Goal: Task Accomplishment & Management: Complete application form

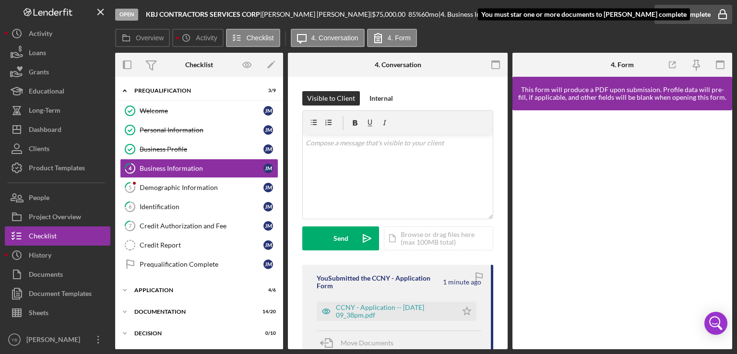
click at [680, 17] on div "Mark Complete" at bounding box center [687, 14] width 47 height 19
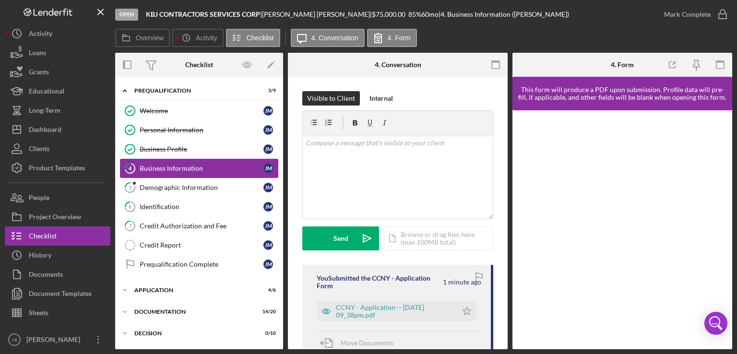
click at [216, 169] on div "Business Information" at bounding box center [202, 169] width 124 height 8
click at [465, 309] on icon "Icon/Star" at bounding box center [466, 311] width 19 height 19
click at [463, 313] on polygon "button" at bounding box center [467, 311] width 8 height 8
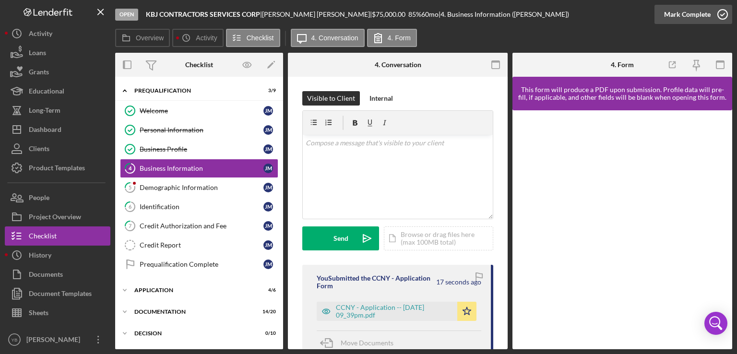
click at [688, 13] on div "Mark Complete" at bounding box center [687, 14] width 47 height 19
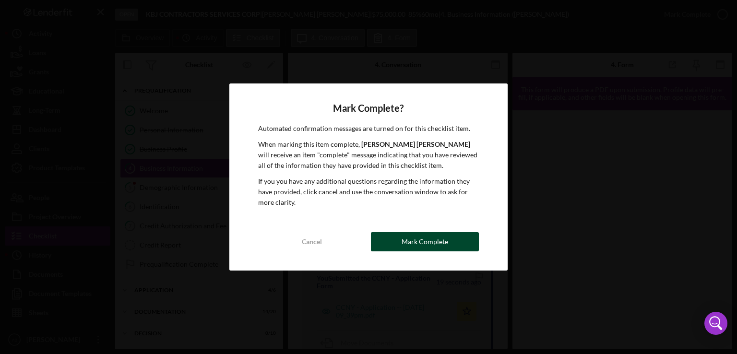
click at [431, 239] on div "Mark Complete" at bounding box center [425, 241] width 47 height 19
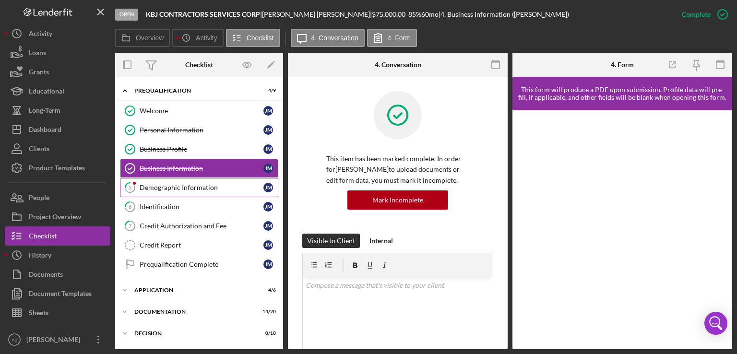
click at [196, 189] on div "Demographic Information" at bounding box center [202, 188] width 124 height 8
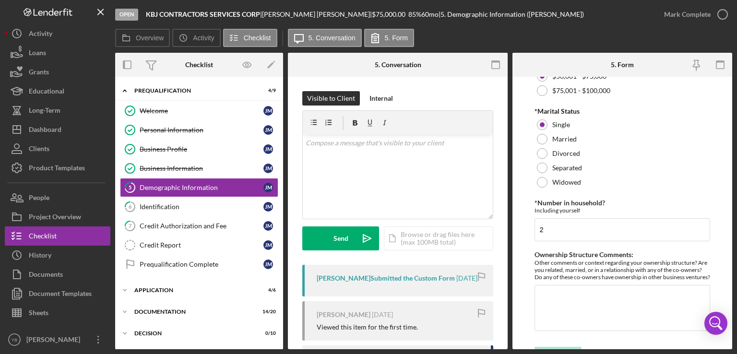
scroll to position [478, 0]
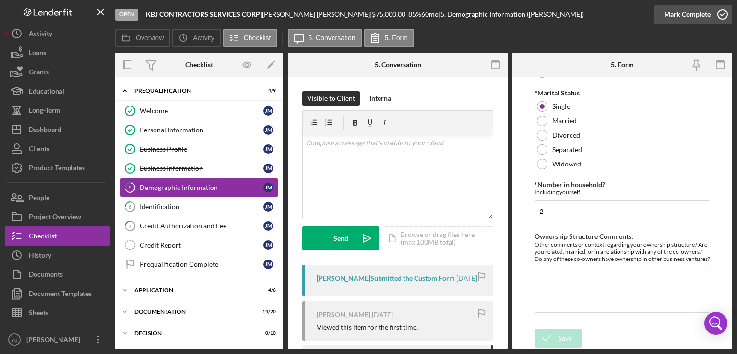
click at [688, 18] on div "Mark Complete" at bounding box center [687, 14] width 47 height 19
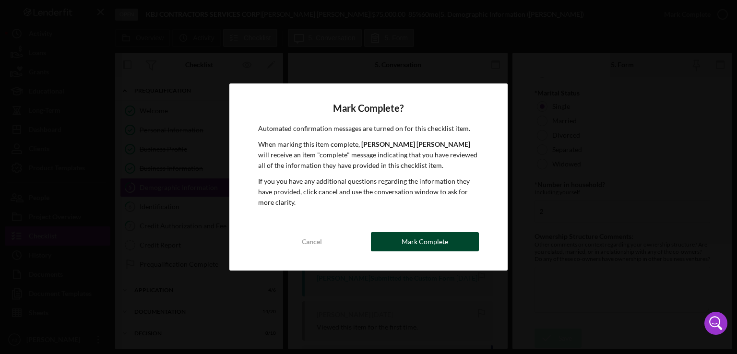
click at [408, 245] on div "Mark Complete" at bounding box center [425, 241] width 47 height 19
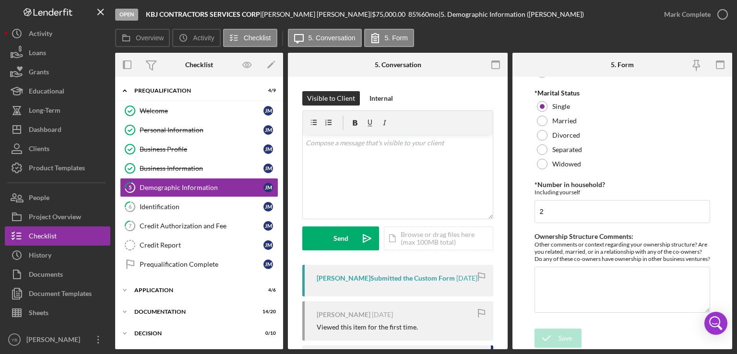
scroll to position [516, 0]
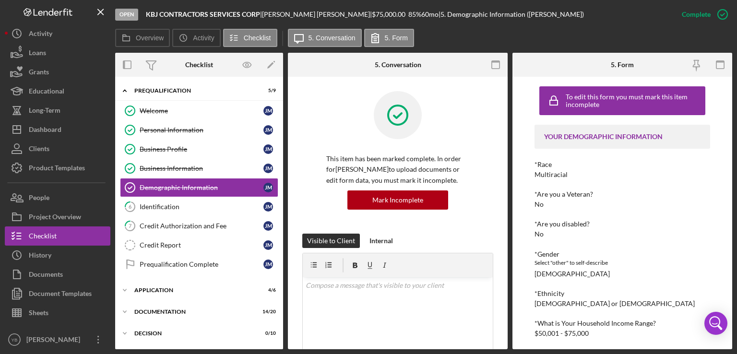
drag, startPoint x: 509, startPoint y: 133, endPoint x: 509, endPoint y: 141, distance: 8.2
click at [509, 141] on div "Overview Internal Workflow Stage Open Icon/Dropdown Arrow Archive (can unarchiv…" at bounding box center [423, 201] width 617 height 297
click at [169, 208] on div "Identification" at bounding box center [202, 207] width 124 height 8
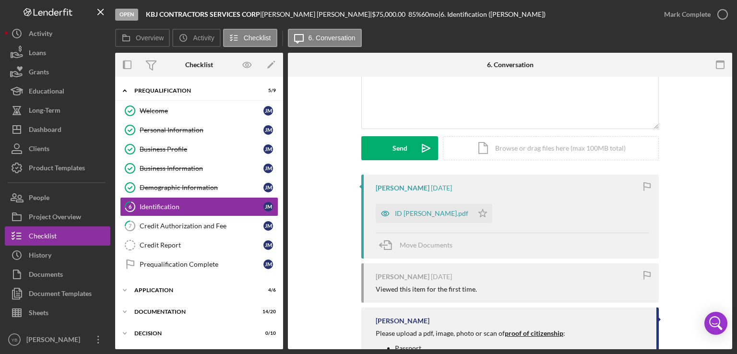
scroll to position [142, 0]
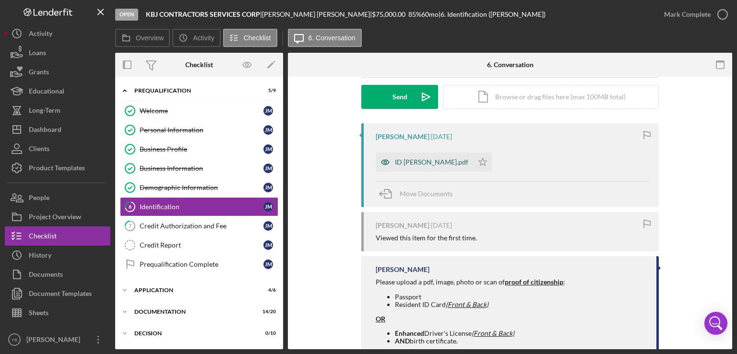
click at [431, 167] on div "ID [PERSON_NAME].pdf" at bounding box center [424, 162] width 97 height 19
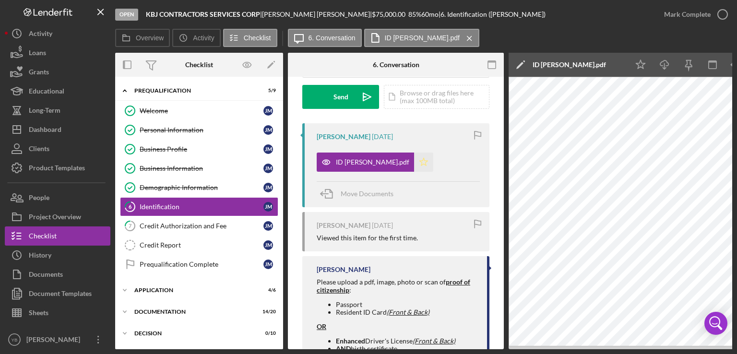
click at [414, 162] on icon "Icon/Star" at bounding box center [423, 162] width 19 height 19
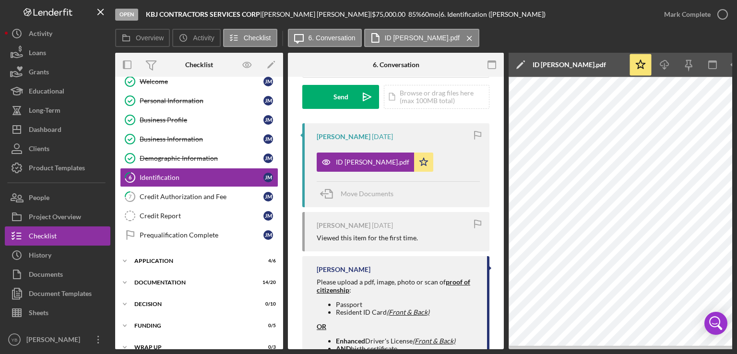
scroll to position [30, 0]
click at [172, 259] on div "Application" at bounding box center [202, 260] width 137 height 6
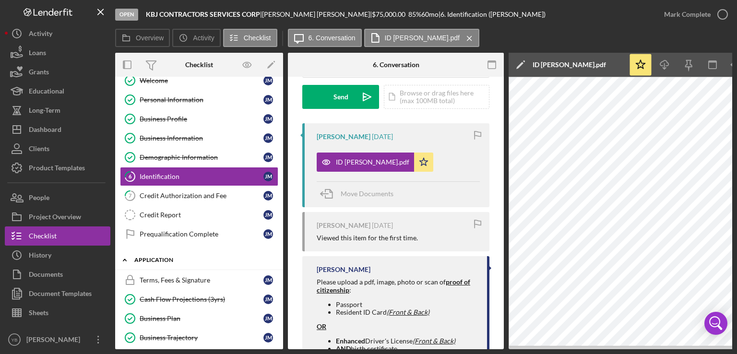
drag, startPoint x: 283, startPoint y: 216, endPoint x: 280, endPoint y: 253, distance: 37.1
click at [280, 253] on div "Overview Internal Workflow Stage Open Icon/Dropdown Arrow Archive (can unarchiv…" at bounding box center [423, 201] width 617 height 297
click at [281, 252] on div "Icon/Expander Prequalification 5 / 9 Welcome Welcome [PERSON_NAME] Personal Inf…" at bounding box center [199, 213] width 168 height 273
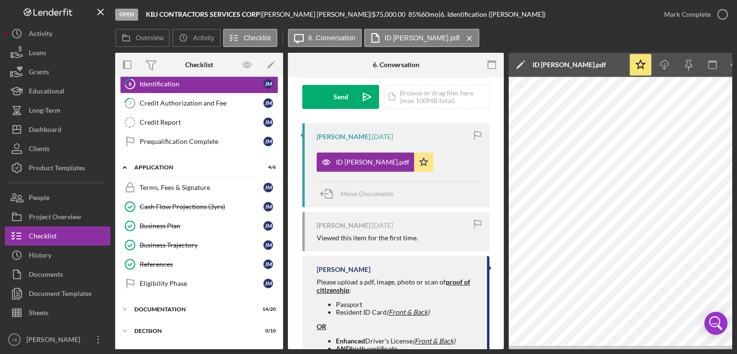
scroll to position [128, 0]
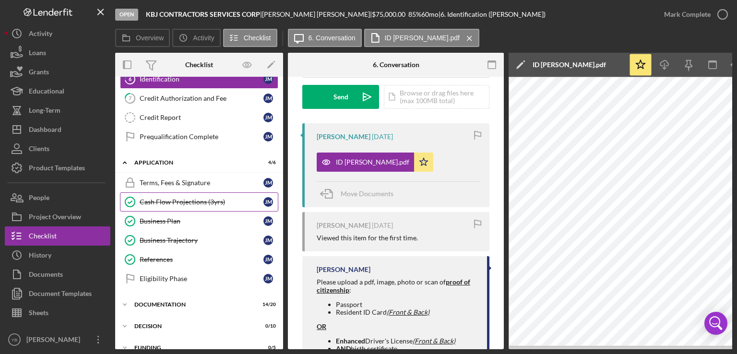
click at [190, 201] on div "Cash Flow Projections (3yrs)" at bounding box center [202, 202] width 124 height 8
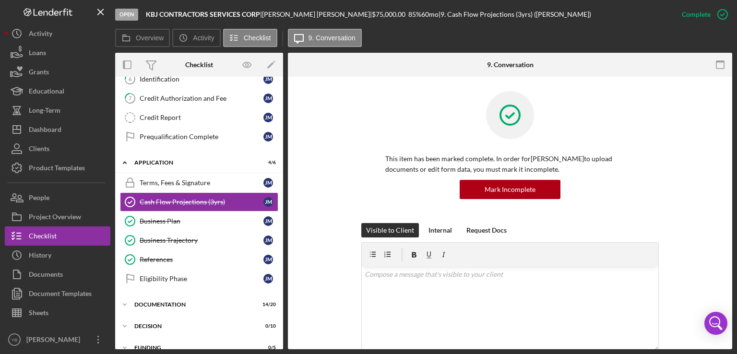
click at [675, 146] on div "This item has been marked complete. In order for [PERSON_NAME] to upload docume…" at bounding box center [510, 157] width 416 height 132
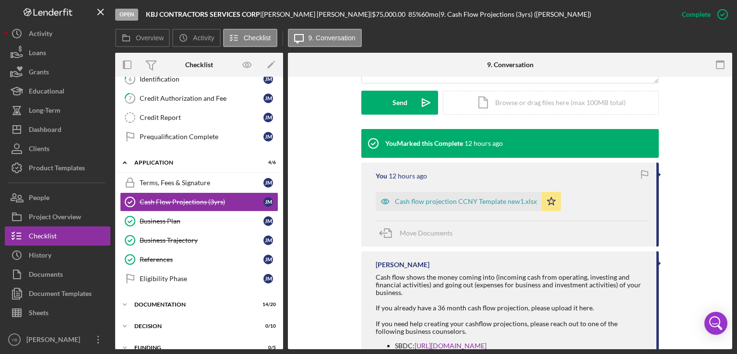
scroll to position [269, 0]
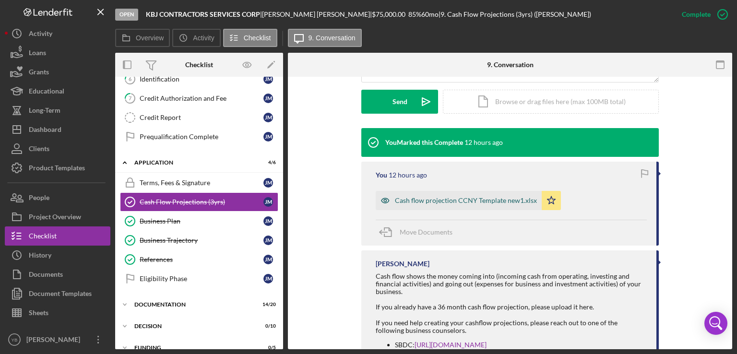
click at [530, 198] on div "Cash flow projection CCNY Template new1.xlsx" at bounding box center [466, 201] width 142 height 8
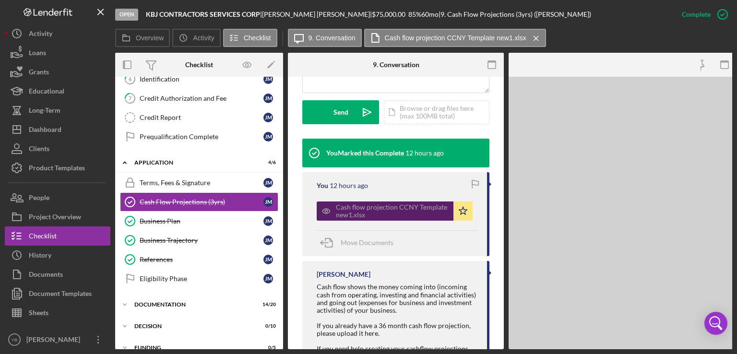
scroll to position [290, 0]
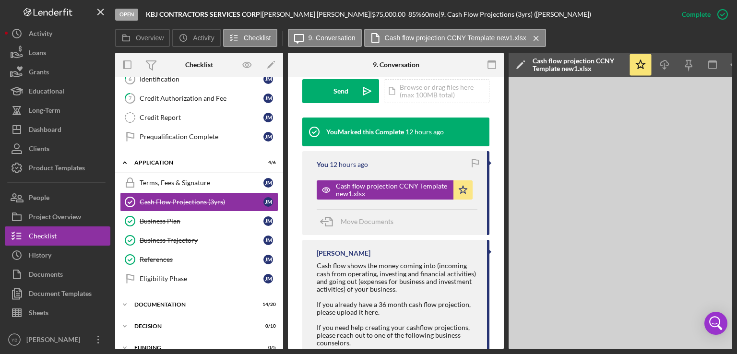
drag, startPoint x: 584, startPoint y: 350, endPoint x: 647, endPoint y: 347, distance: 63.0
click at [647, 347] on div "Open KBJ CONTRACTORS SERVICES CORP | [PERSON_NAME] | $75,000.00 85 % 60 mo | 9.…" at bounding box center [368, 177] width 737 height 354
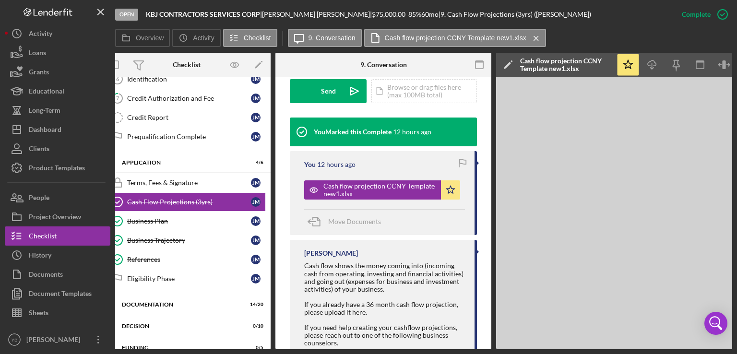
scroll to position [0, 0]
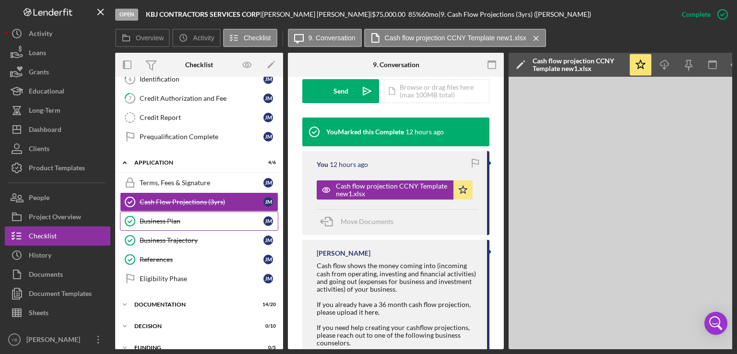
click at [162, 213] on link "Business Plan Business Plan [PERSON_NAME]" at bounding box center [199, 221] width 158 height 19
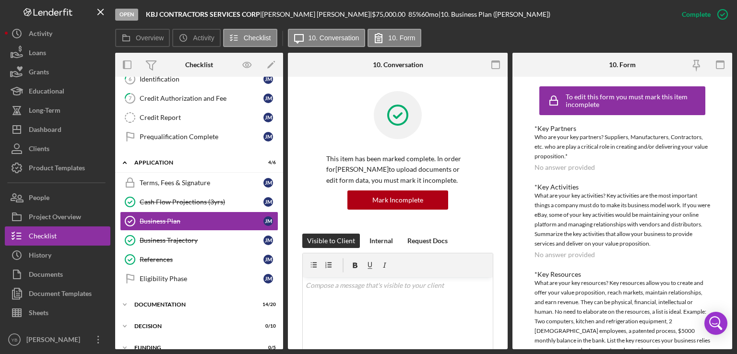
drag, startPoint x: 508, startPoint y: 182, endPoint x: 507, endPoint y: 187, distance: 5.0
click at [507, 187] on div "Overview Internal Workflow Stage Open Icon/Dropdown Arrow Archive (can unarchiv…" at bounding box center [423, 201] width 617 height 297
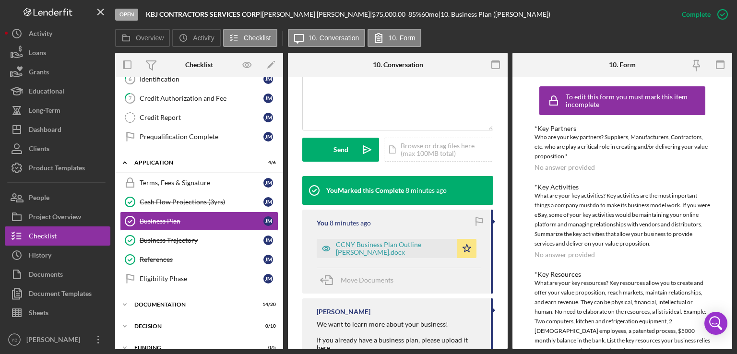
scroll to position [232, 0]
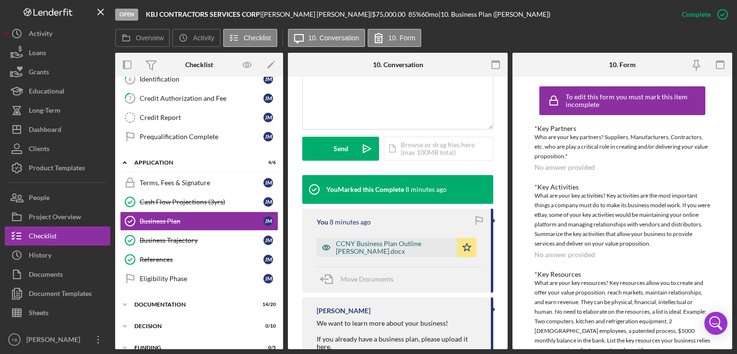
click at [406, 248] on div "CCNY Business Plan Outline [PERSON_NAME].docx" at bounding box center [394, 247] width 117 height 15
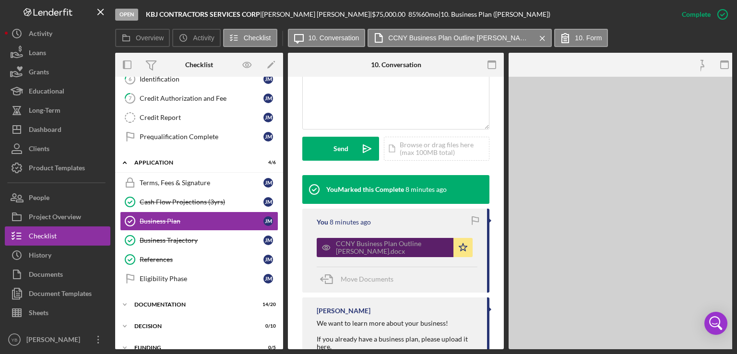
scroll to position [243, 0]
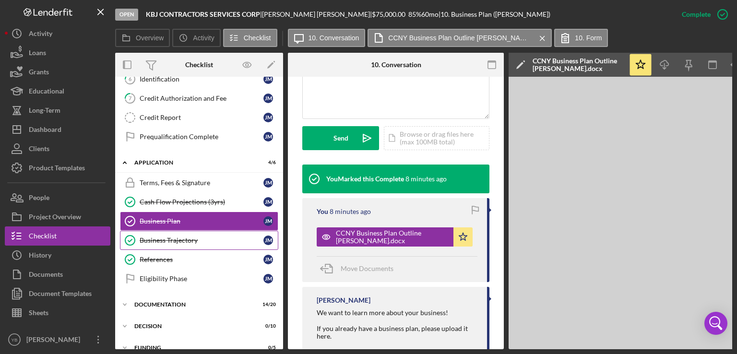
click at [167, 237] on div "Business Trajectory" at bounding box center [202, 241] width 124 height 8
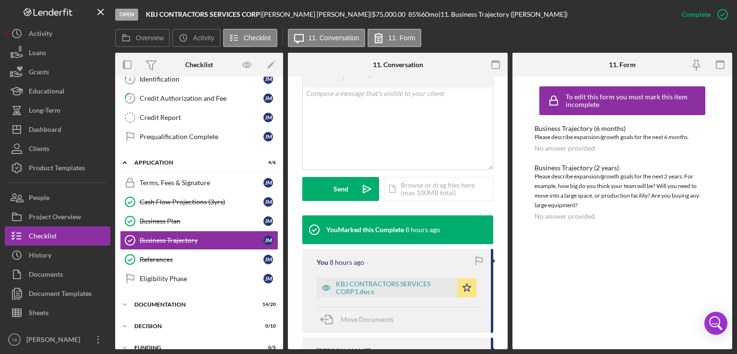
scroll to position [196, 0]
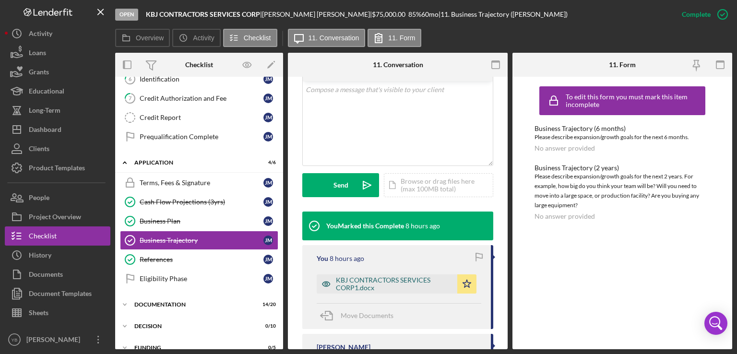
click at [401, 284] on div "KBJ CONTRACTORS SERVICES CORP1.docx" at bounding box center [394, 283] width 117 height 15
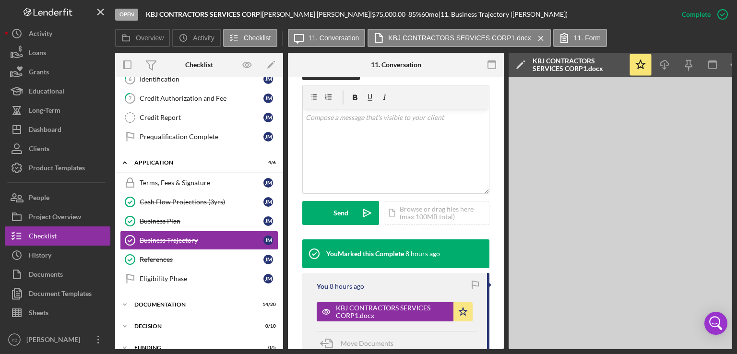
scroll to position [217, 0]
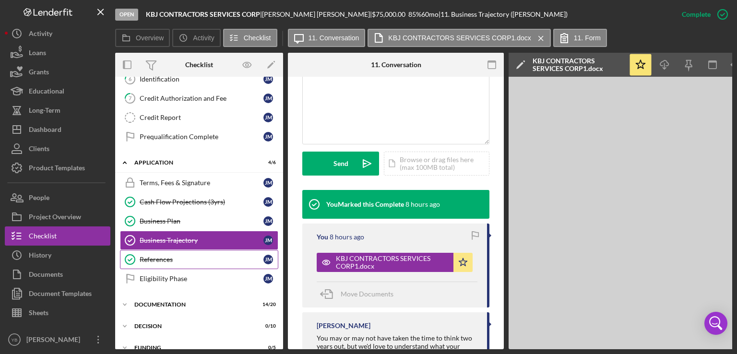
click at [171, 260] on div "References" at bounding box center [202, 260] width 124 height 8
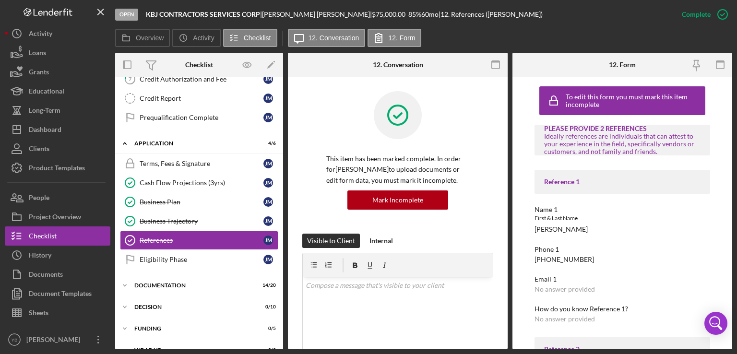
scroll to position [181, 0]
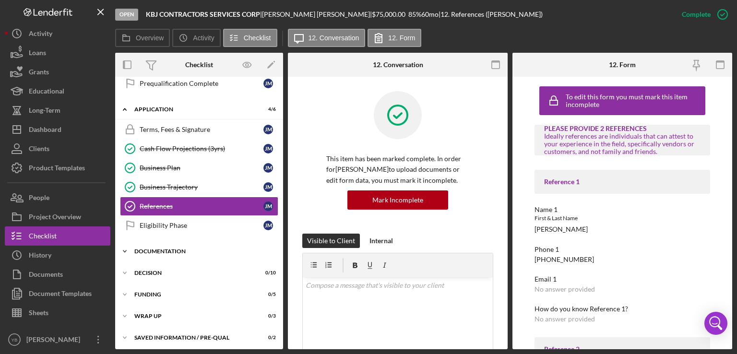
click at [172, 249] on div "Documentation" at bounding box center [202, 252] width 137 height 6
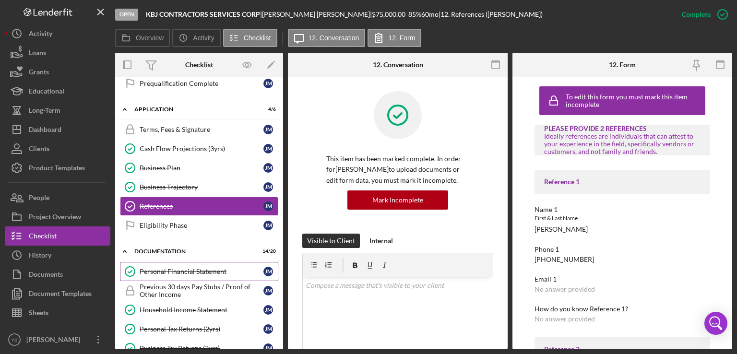
click at [173, 268] on div "Personal Financial Statement" at bounding box center [202, 272] width 124 height 8
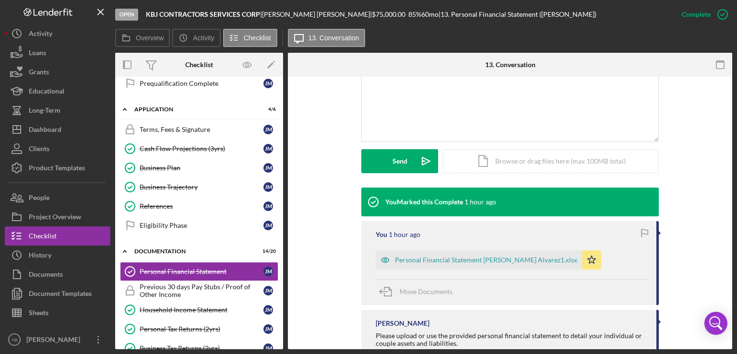
scroll to position [212, 0]
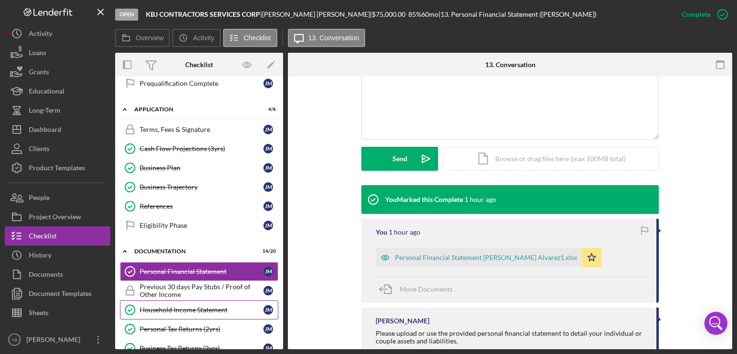
click at [188, 308] on div "Household Income Statement" at bounding box center [202, 310] width 124 height 8
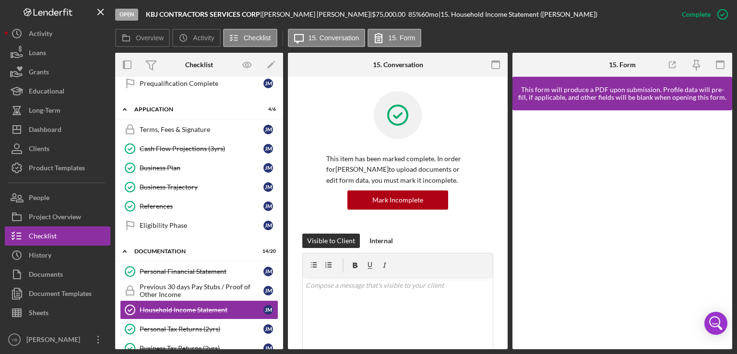
click at [281, 223] on div "Icon/Expander Prequalification 5 / 9 Welcome Welcome [PERSON_NAME] Personal Inf…" at bounding box center [199, 213] width 168 height 273
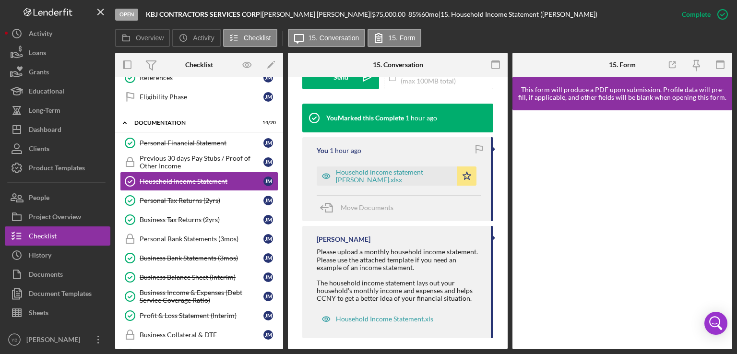
scroll to position [312, 0]
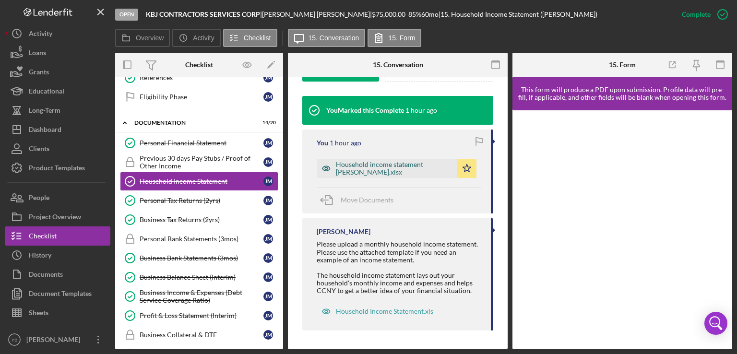
click at [407, 164] on div "Household income statement [PERSON_NAME].xlsx" at bounding box center [394, 168] width 117 height 15
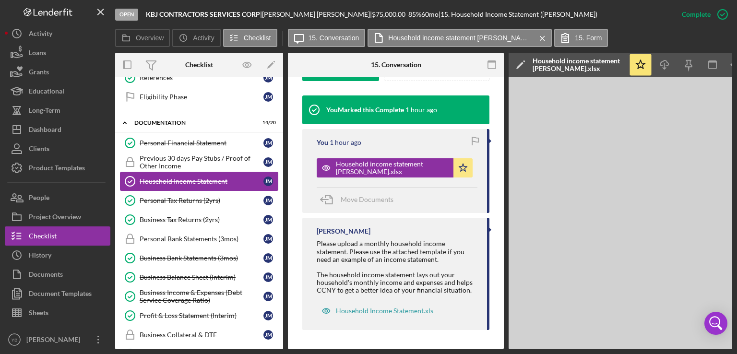
click at [217, 178] on div "Household Income Statement" at bounding box center [202, 182] width 124 height 8
click at [205, 197] on div "Personal Tax Returns (2yrs)" at bounding box center [202, 201] width 124 height 8
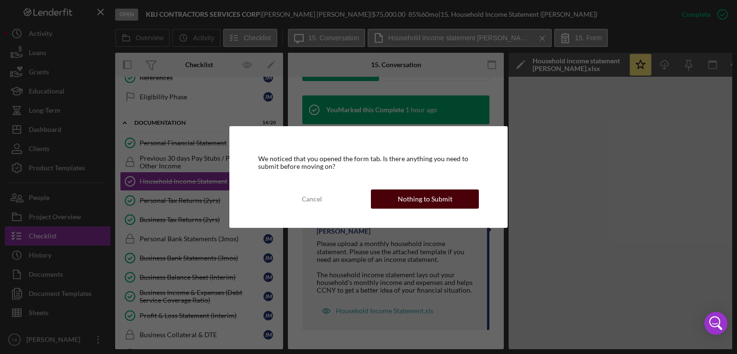
click at [416, 201] on div "Nothing to Submit" at bounding box center [425, 199] width 55 height 19
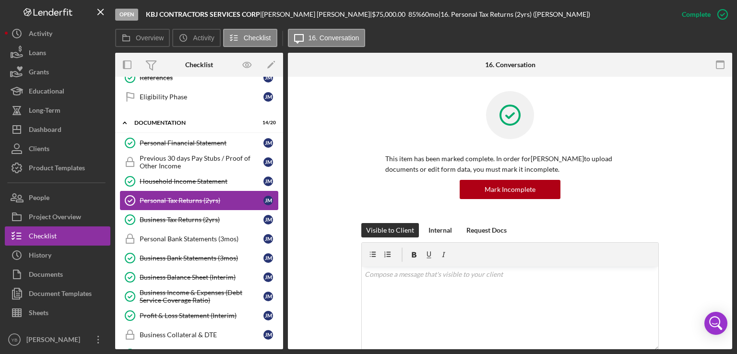
click at [190, 198] on div "Personal Tax Returns (2yrs)" at bounding box center [202, 201] width 124 height 8
click at [188, 217] on div "Business Tax Returns (2yrs)" at bounding box center [202, 220] width 124 height 8
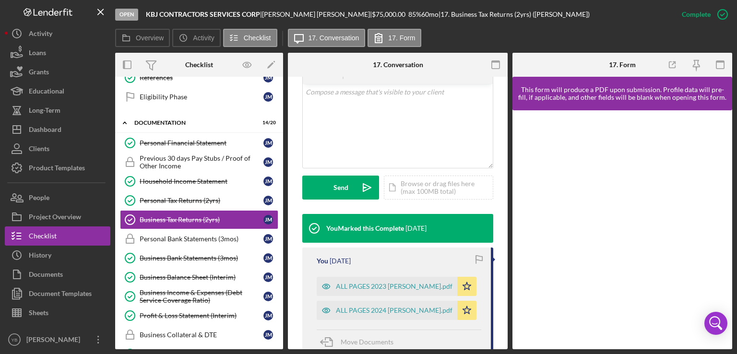
scroll to position [194, 0]
click at [373, 288] on div "ALL PAGES 2023 [PERSON_NAME].pdf" at bounding box center [394, 286] width 117 height 8
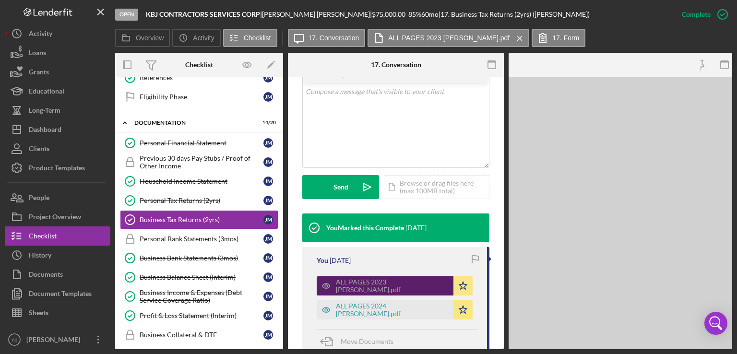
scroll to position [205, 0]
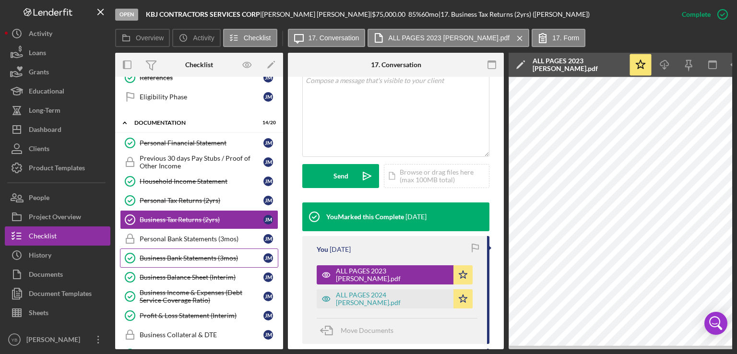
click at [203, 254] on div "Business Bank Statements (3mos)" at bounding box center [202, 258] width 124 height 8
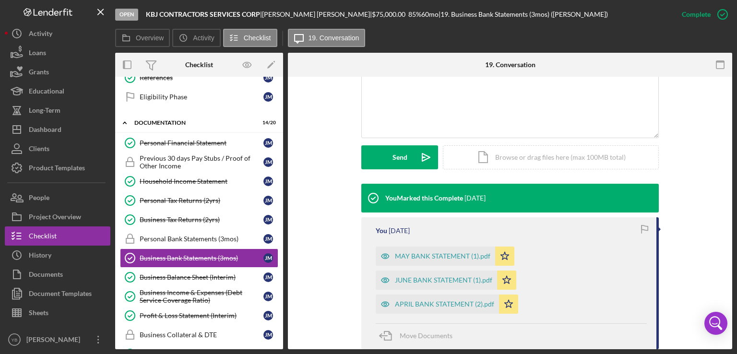
scroll to position [217, 0]
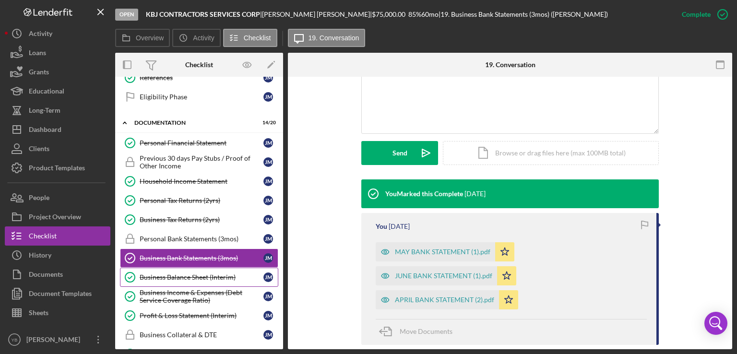
click at [207, 274] on div "Business Balance Sheet (Interim)" at bounding box center [202, 278] width 124 height 8
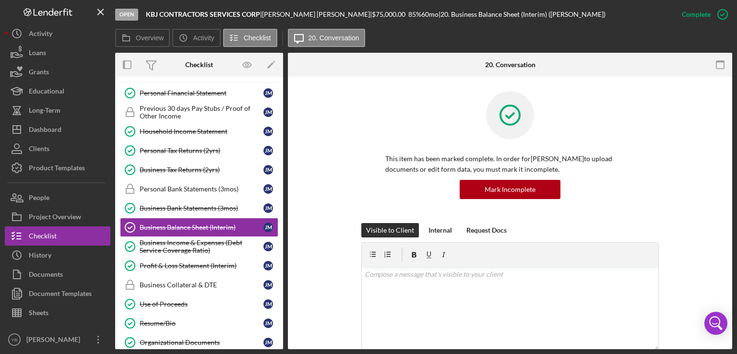
scroll to position [362, 0]
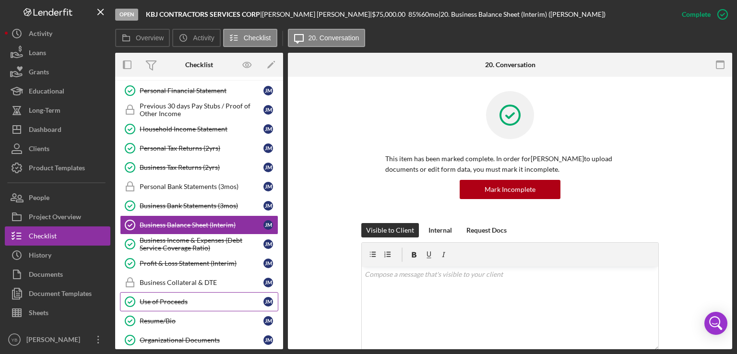
click at [192, 298] on div "Use of Proceeds" at bounding box center [202, 302] width 124 height 8
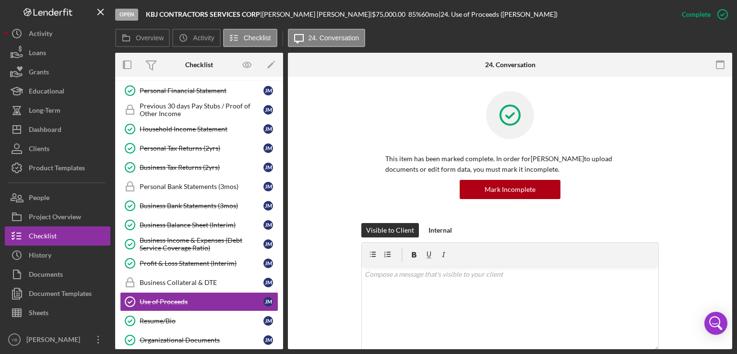
click at [709, 190] on div "This item has been marked complete. In order for [PERSON_NAME] to upload docume…" at bounding box center [510, 157] width 416 height 132
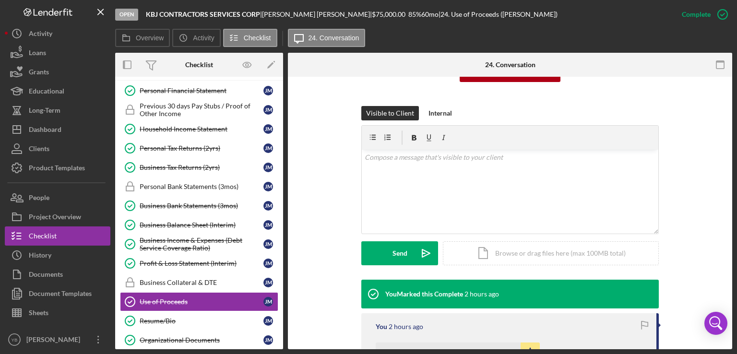
scroll to position [154, 0]
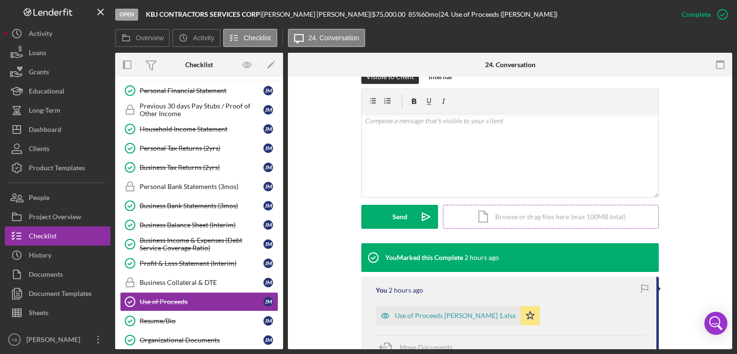
click at [596, 214] on div "Icon/Document Browse or drag files here (max 100MB total) Tap to choose files o…" at bounding box center [551, 217] width 216 height 24
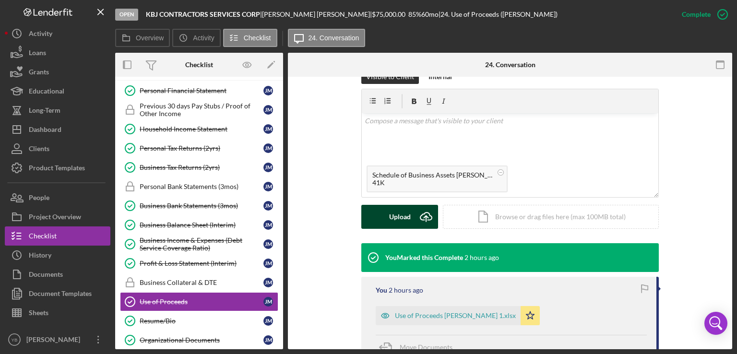
click at [401, 219] on div "Upload" at bounding box center [400, 217] width 22 height 24
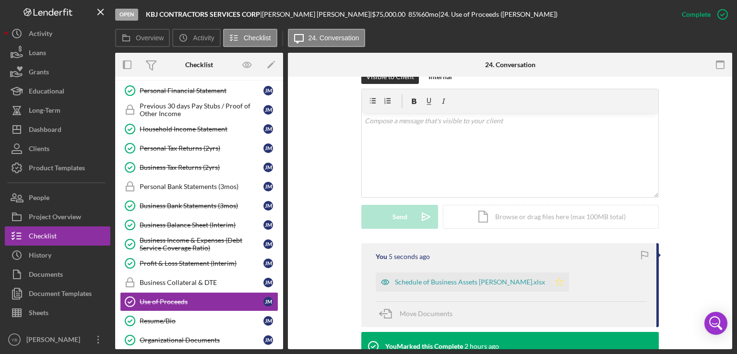
click at [566, 283] on icon "Icon/Star" at bounding box center [559, 282] width 19 height 19
click at [490, 281] on div "Schedule of Business Assets [PERSON_NAME].xlsx" at bounding box center [470, 282] width 150 height 8
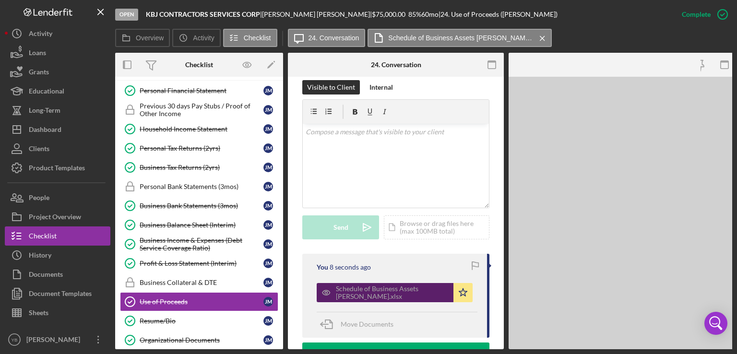
scroll to position [175, 0]
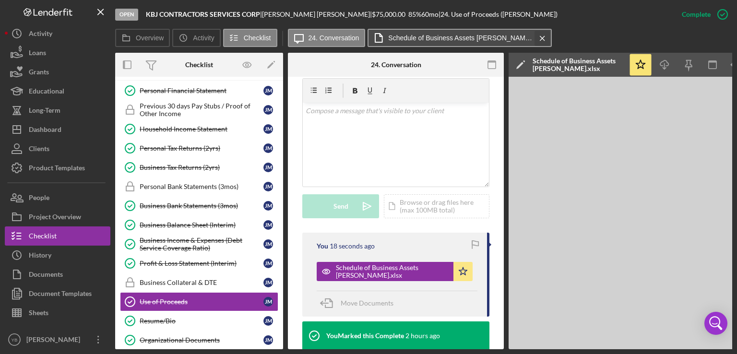
click at [541, 39] on icon "Icon/Menu Close" at bounding box center [542, 38] width 17 height 24
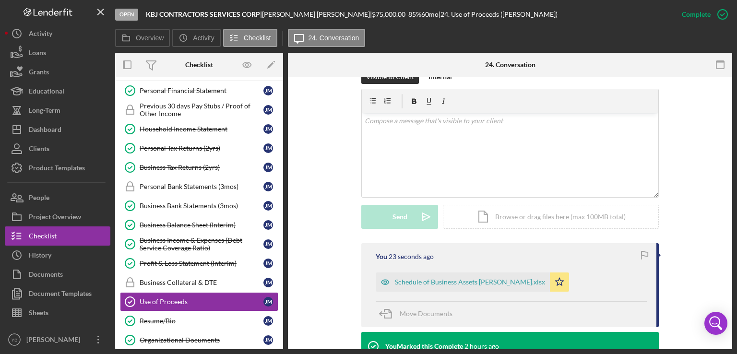
drag, startPoint x: 283, startPoint y: 211, endPoint x: 284, endPoint y: 248, distance: 37.5
click at [284, 248] on div "Overview Internal Workflow Stage Open Icon/Dropdown Arrow Archive (can unarchiv…" at bounding box center [423, 201] width 617 height 297
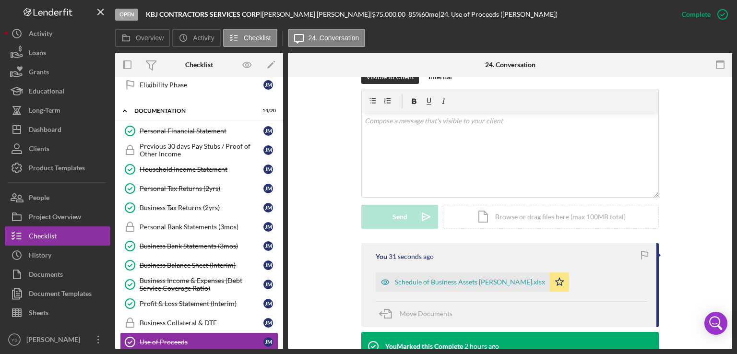
scroll to position [319, 0]
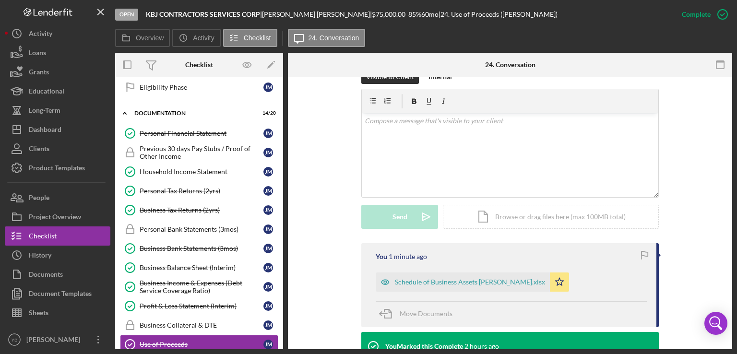
drag, startPoint x: 283, startPoint y: 241, endPoint x: 282, endPoint y: 264, distance: 22.6
click at [282, 264] on div "Overview Internal Workflow Stage Open Icon/Dropdown Arrow Archive (can unarchiv…" at bounding box center [423, 201] width 617 height 297
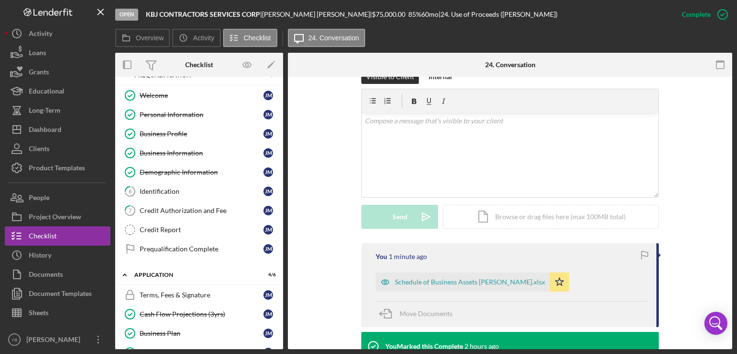
scroll to position [0, 0]
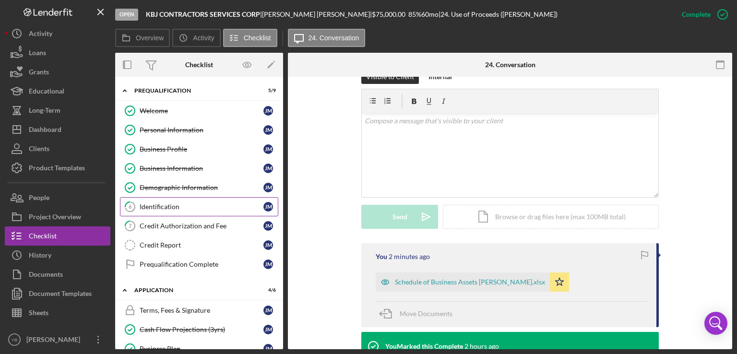
click at [162, 208] on div "Identification" at bounding box center [202, 207] width 124 height 8
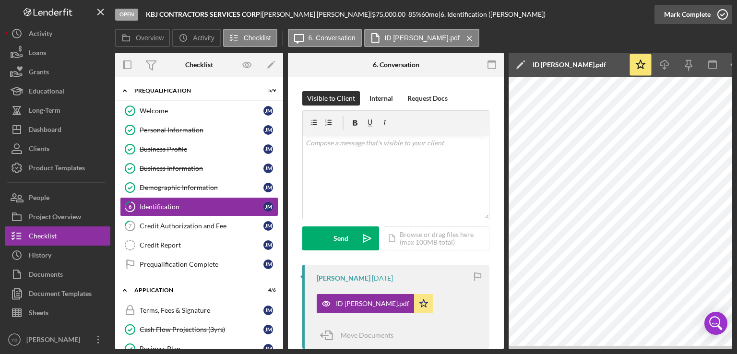
click at [684, 21] on div "Mark Complete" at bounding box center [687, 14] width 47 height 19
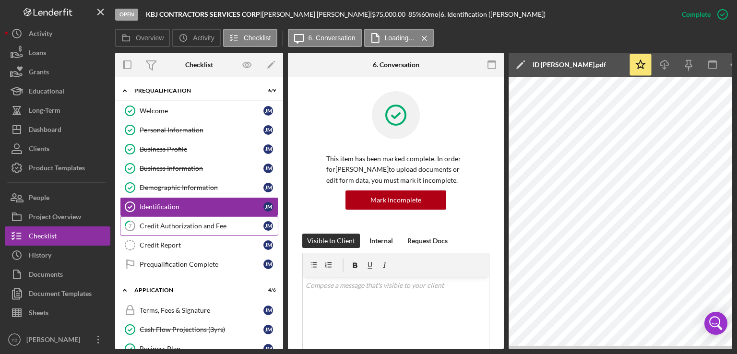
click at [169, 229] on link "7 Credit Authorization and Fee [PERSON_NAME]" at bounding box center [199, 225] width 158 height 19
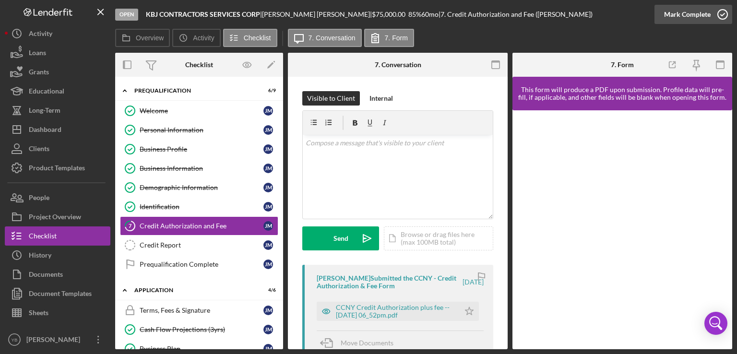
click at [693, 16] on div "Mark Complete" at bounding box center [687, 14] width 47 height 19
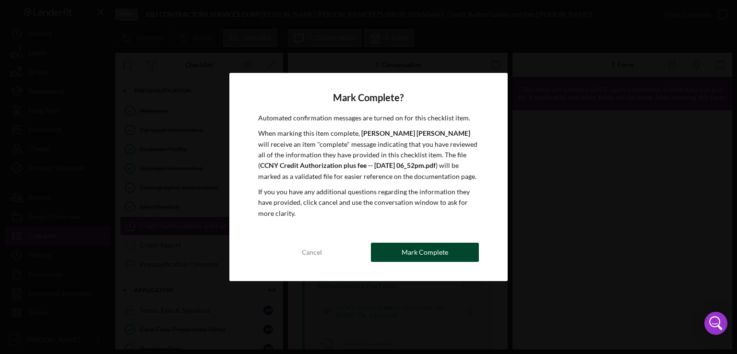
click at [421, 260] on div "Mark Complete" at bounding box center [425, 252] width 47 height 19
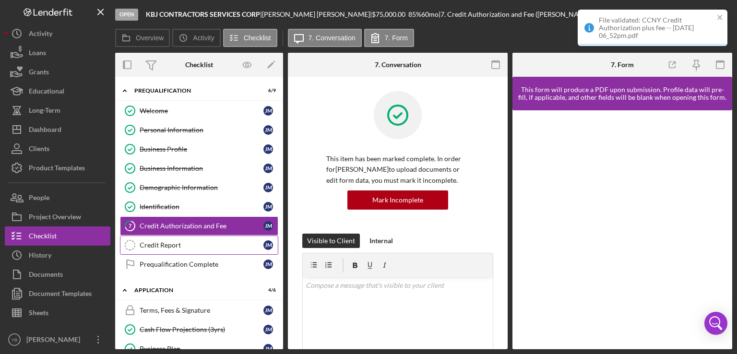
click at [175, 248] on link "Credit Report Credit Report [PERSON_NAME]" at bounding box center [199, 245] width 158 height 19
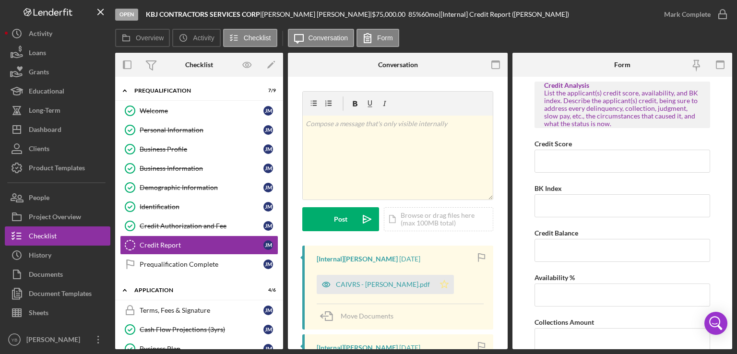
click at [441, 286] on polygon "button" at bounding box center [445, 284] width 8 height 8
click at [674, 18] on div "Mark Complete" at bounding box center [687, 14] width 47 height 19
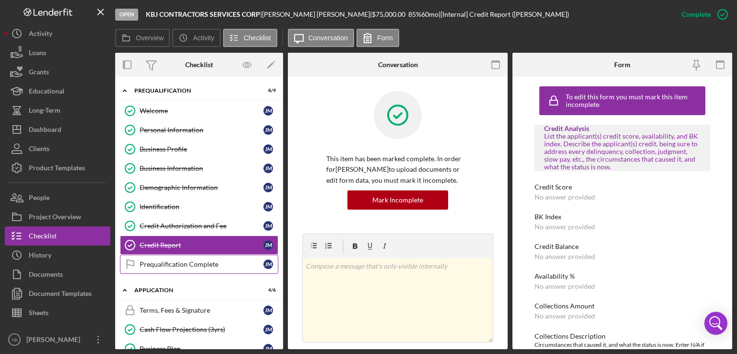
click at [190, 261] on div "Prequalification Complete" at bounding box center [202, 265] width 124 height 8
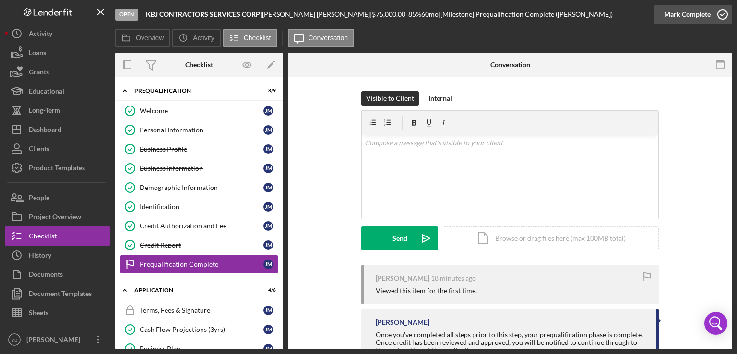
click at [691, 18] on div "Mark Complete" at bounding box center [687, 14] width 47 height 19
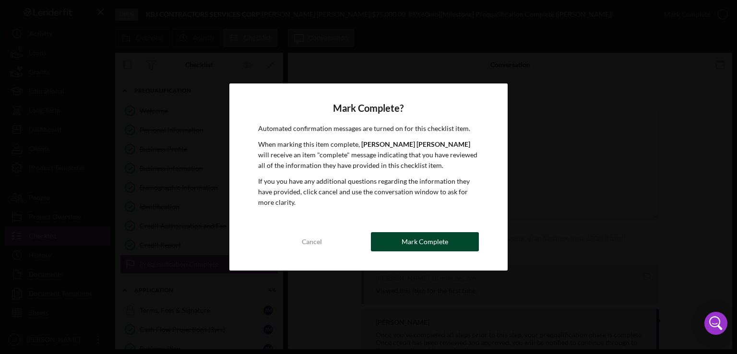
click at [405, 240] on div "Mark Complete" at bounding box center [425, 241] width 47 height 19
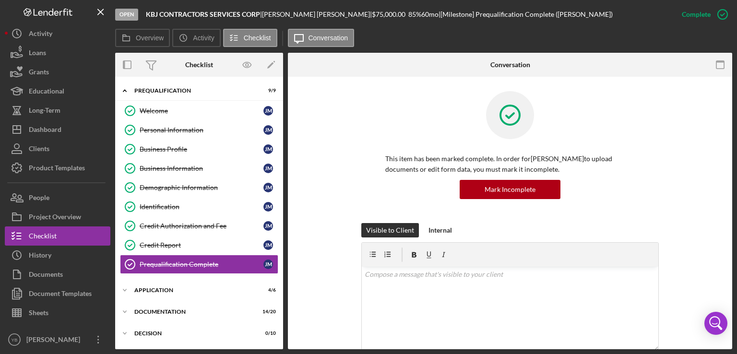
drag, startPoint x: 284, startPoint y: 165, endPoint x: 284, endPoint y: 187, distance: 21.6
click at [284, 187] on div "Overview Internal Workflow Stage Open Icon/Dropdown Arrow Archive (can unarchiv…" at bounding box center [423, 201] width 617 height 297
drag, startPoint x: 284, startPoint y: 187, endPoint x: 281, endPoint y: 296, distance: 109.5
click at [281, 296] on div "Overview Internal Workflow Stage Open Icon/Dropdown Arrow Archive (can unarchiv…" at bounding box center [423, 201] width 617 height 297
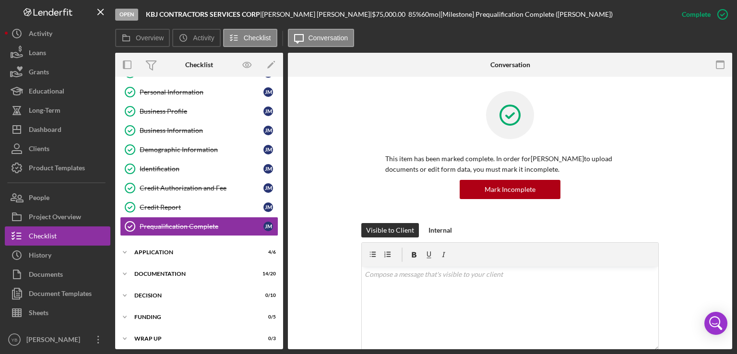
scroll to position [60, 0]
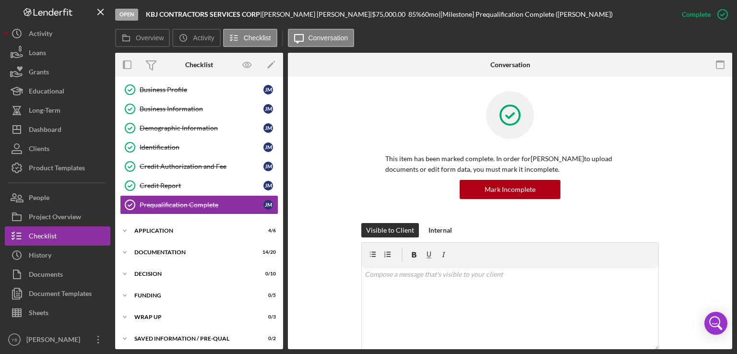
drag, startPoint x: 283, startPoint y: 214, endPoint x: 283, endPoint y: 132, distance: 82.1
click at [283, 132] on div "Overview Internal Workflow Stage Open Icon/Dropdown Arrow Archive (can unarchiv…" at bounding box center [423, 201] width 617 height 297
drag, startPoint x: 283, startPoint y: 132, endPoint x: 282, endPoint y: 138, distance: 6.3
click at [282, 138] on div "Overview Internal Workflow Stage Open Icon/Dropdown Arrow Archive (can unarchiv…" at bounding box center [423, 201] width 617 height 297
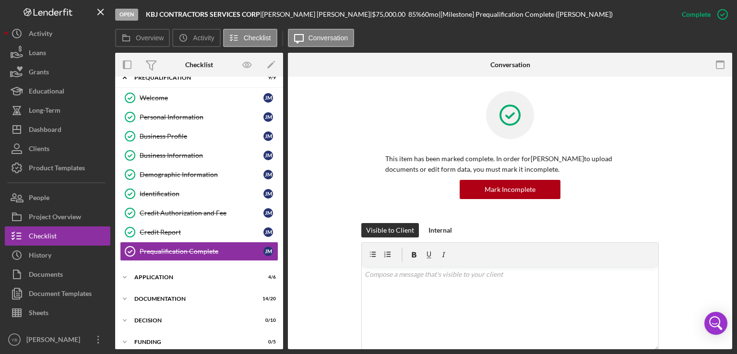
scroll to position [10, 0]
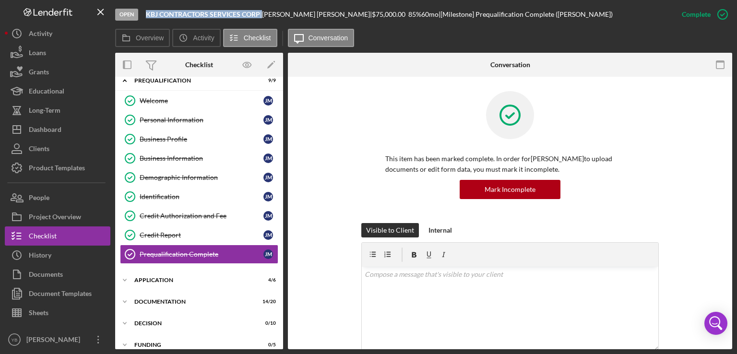
drag, startPoint x: 262, startPoint y: 11, endPoint x: 145, endPoint y: 12, distance: 116.7
click at [145, 12] on div "Open KBJ CONTRACTORS SERVICES CORP | JUSTIN Mejia Alvarez | $75,000.00 85 % 60 …" at bounding box center [393, 14] width 557 height 29
copy div "KBJ CONTRACTORS SERVICES CORP"
